Goal: Task Accomplishment & Management: Manage account settings

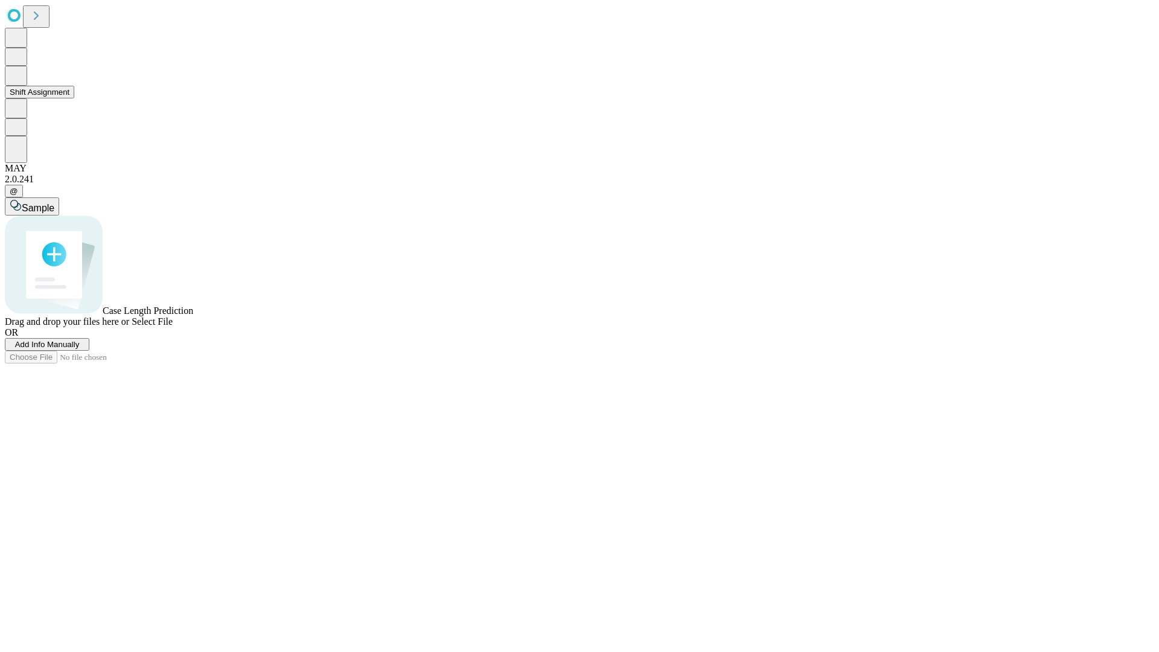
click at [74, 98] on button "Shift Assignment" at bounding box center [39, 92] width 69 height 13
